Goal: Navigation & Orientation: Find specific page/section

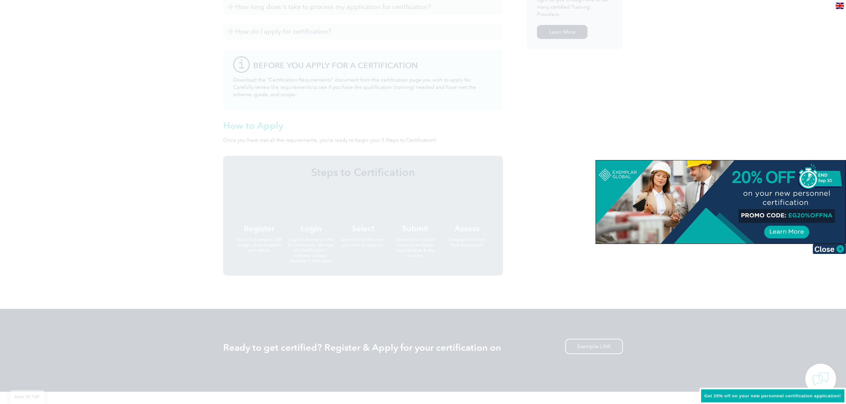
scroll to position [325, 0]
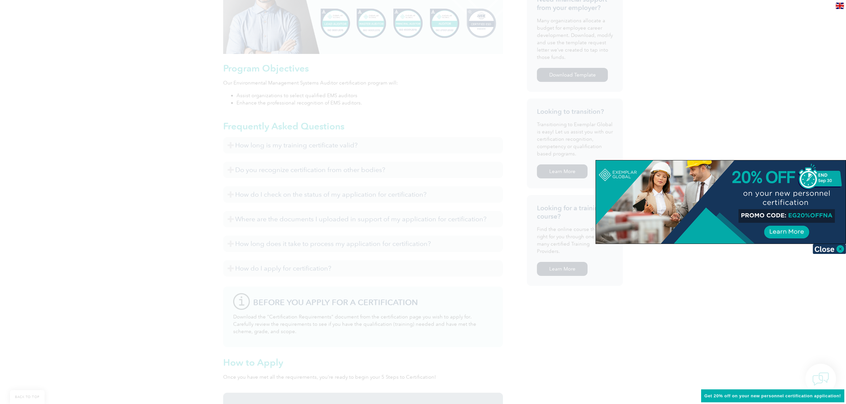
click at [420, 82] on div at bounding box center [423, 202] width 846 height 404
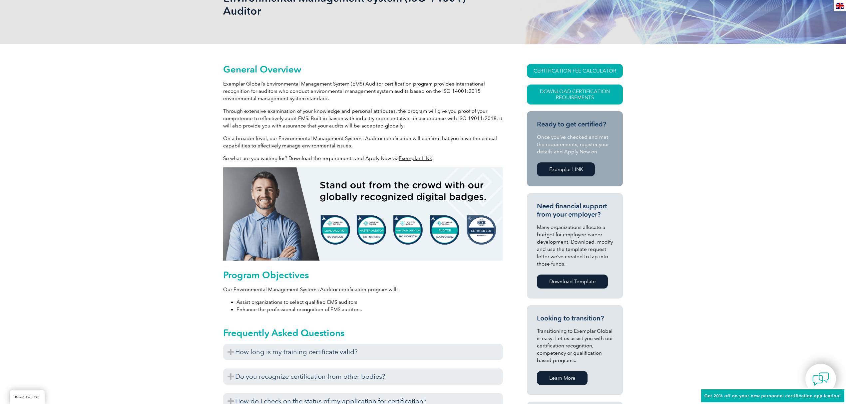
scroll to position [0, 0]
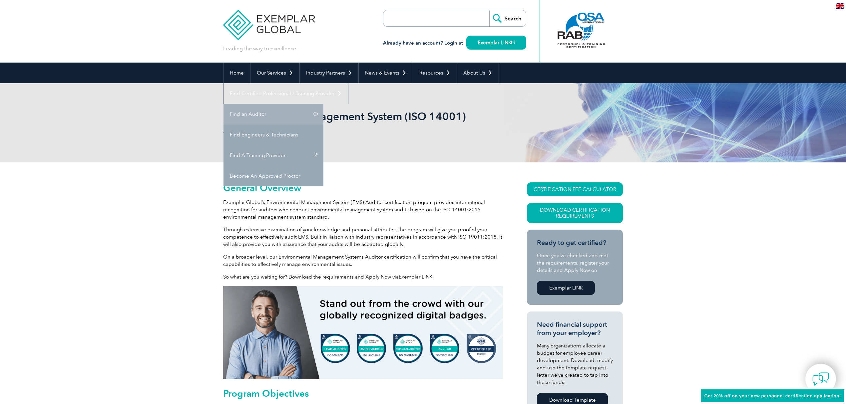
click at [323, 104] on link "Find an Auditor" at bounding box center [273, 114] width 100 height 21
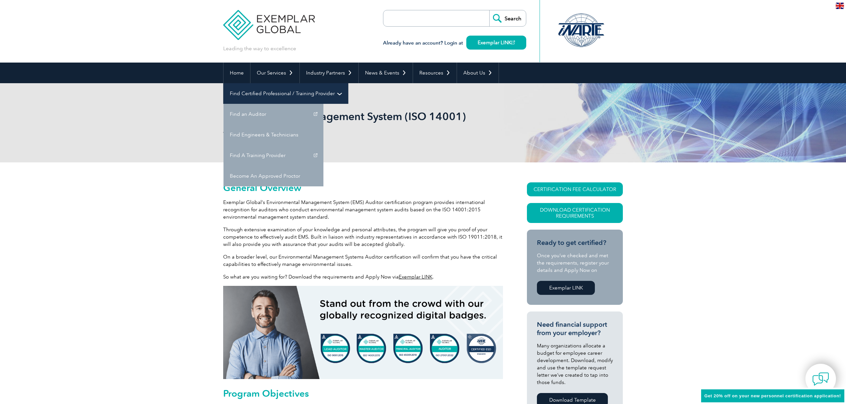
click at [348, 83] on link "Find Certified Professional / Training Provider" at bounding box center [285, 93] width 125 height 21
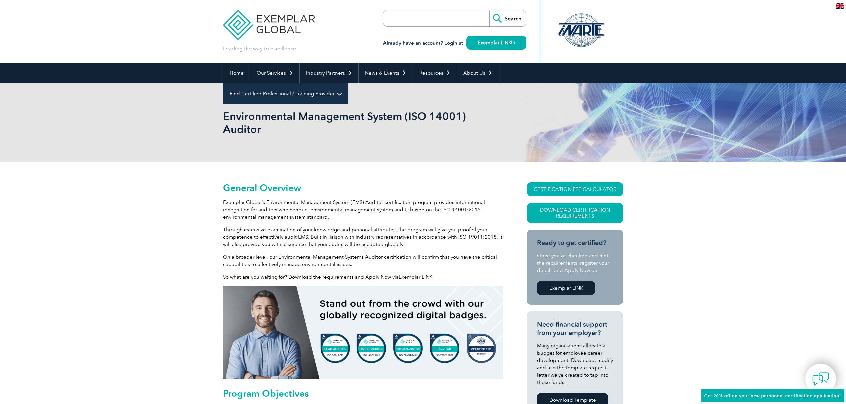
click at [348, 83] on link "Find Certified Professional / Training Provider" at bounding box center [285, 93] width 125 height 21
click at [0, 0] on link "Find an Auditor" at bounding box center [0, 0] width 0 height 0
